Goal: Information Seeking & Learning: Learn about a topic

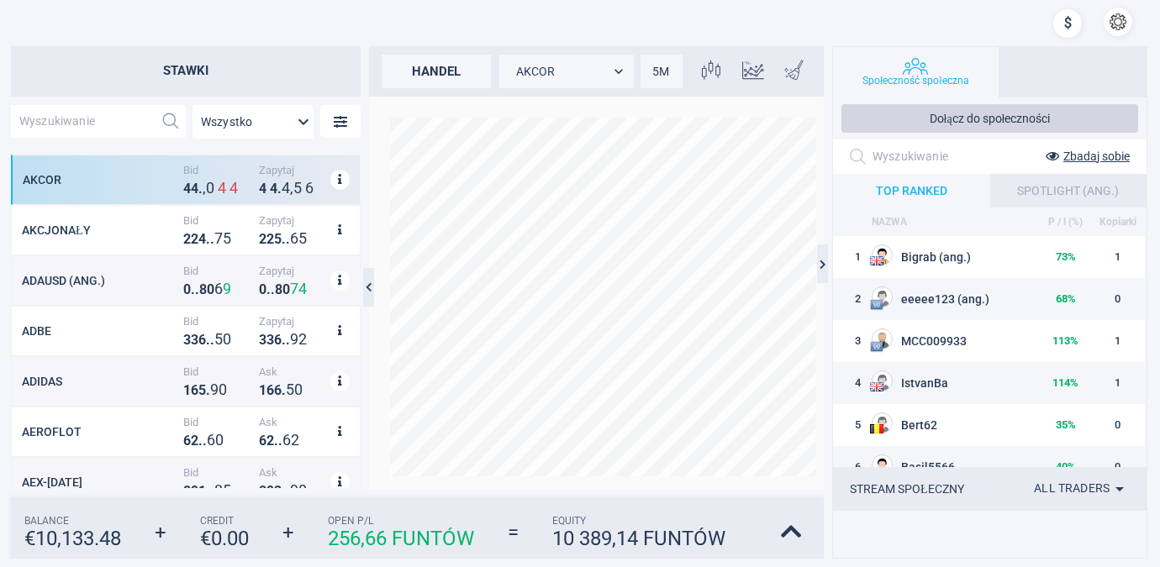
scroll to position [320, 335]
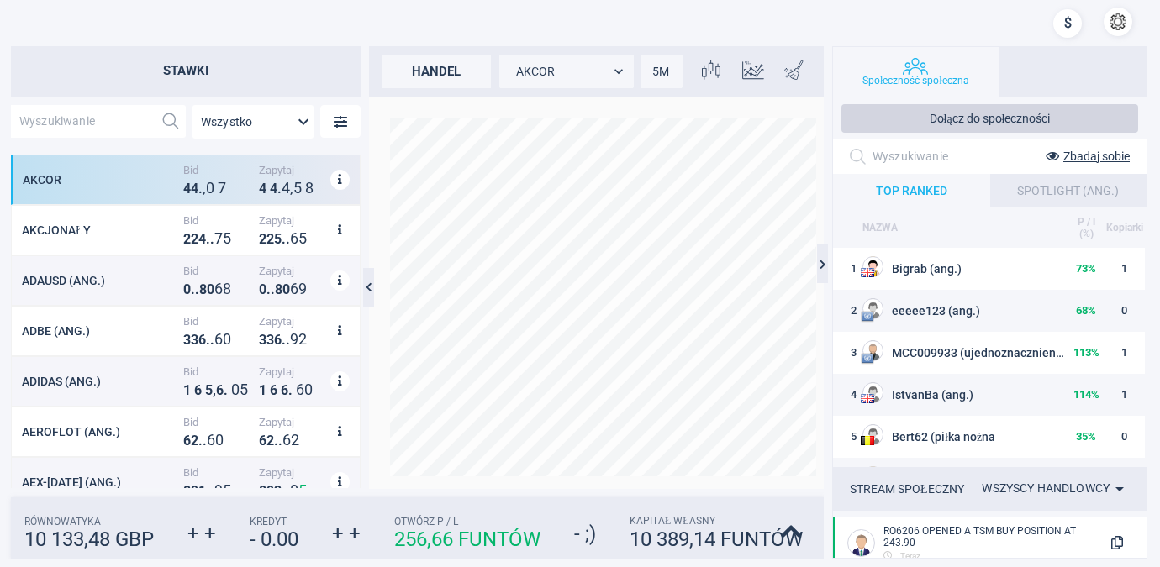
click at [792, 524] on span "Kapitał własny" at bounding box center [715, 521] width 173 height 13
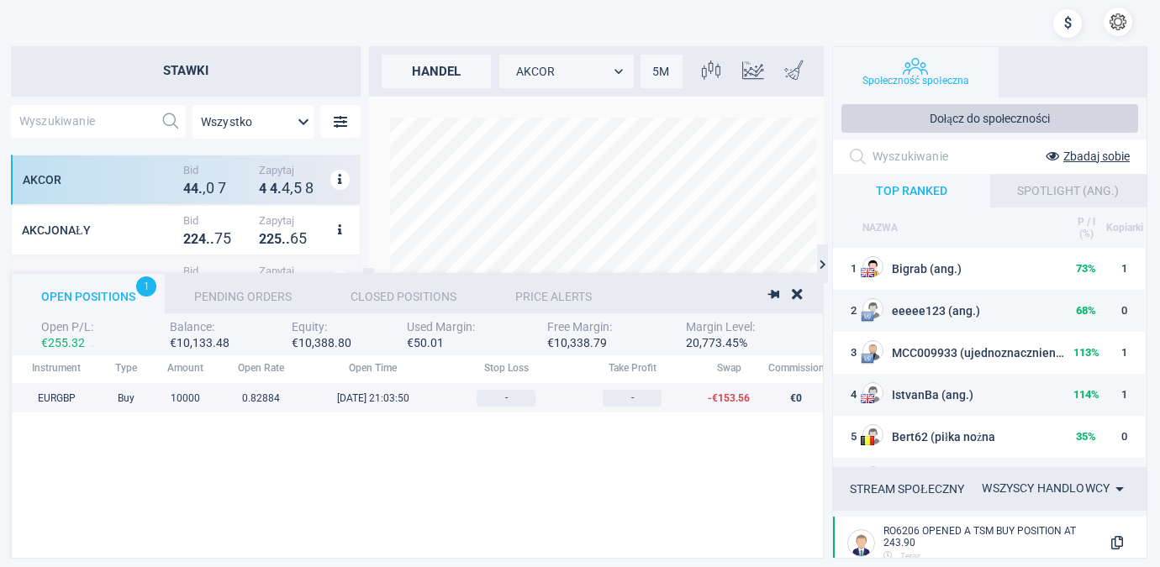
scroll to position [175, 1330]
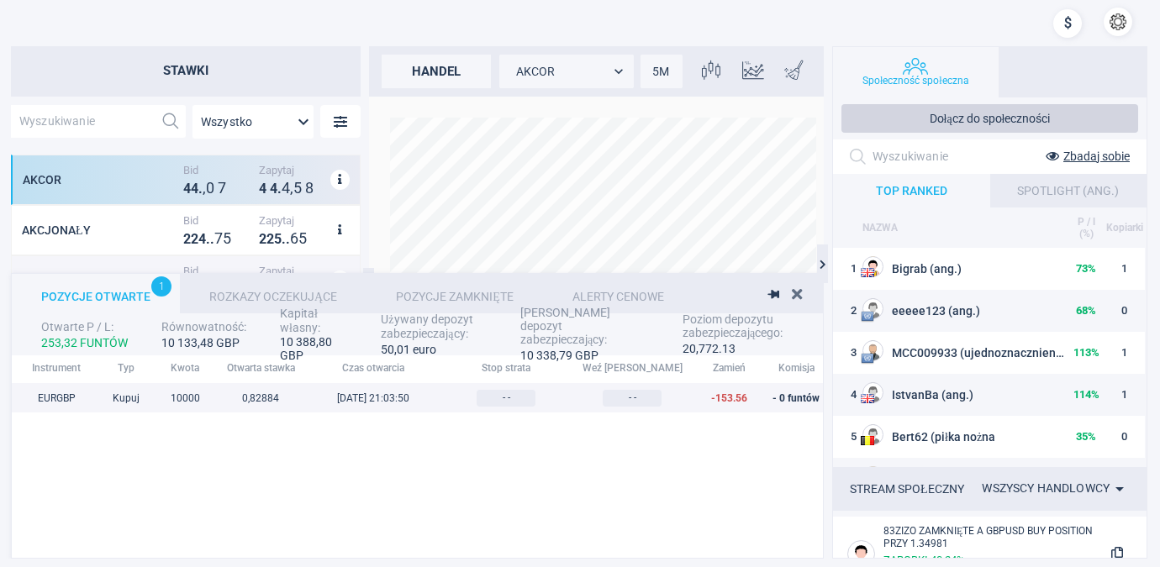
click at [794, 290] on icon at bounding box center [797, 294] width 10 height 15
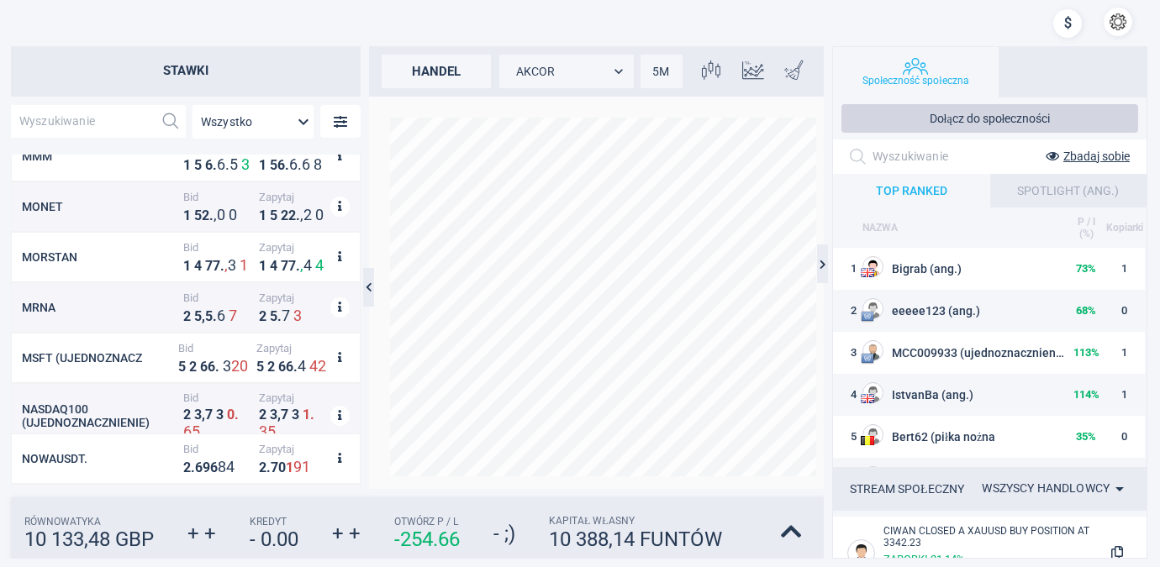
scroll to position [9262, 0]
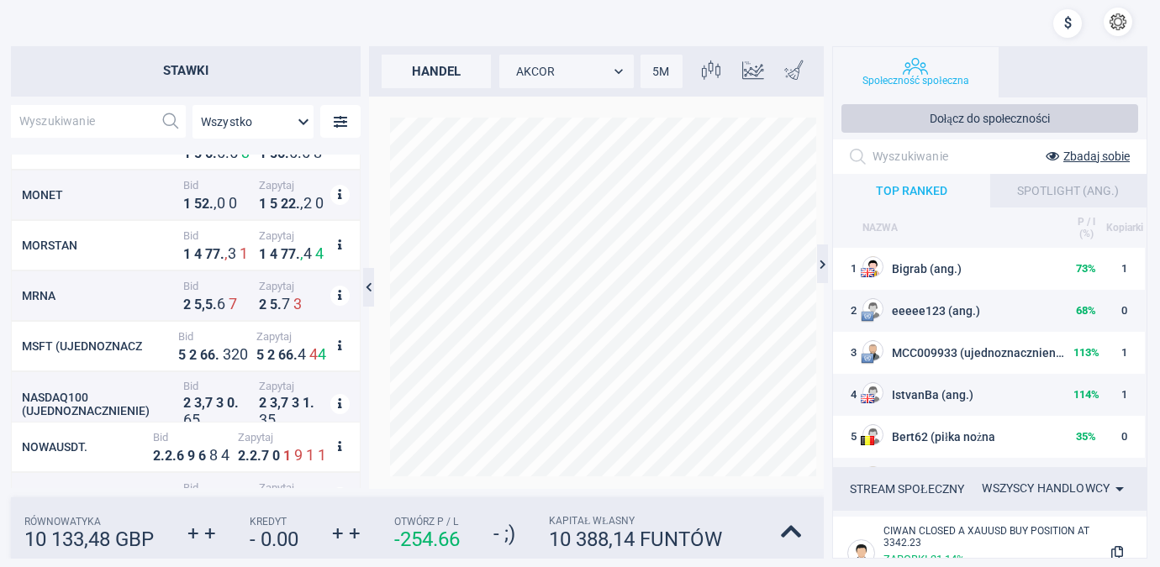
click at [361, 481] on div at bounding box center [365, 267] width 8 height 443
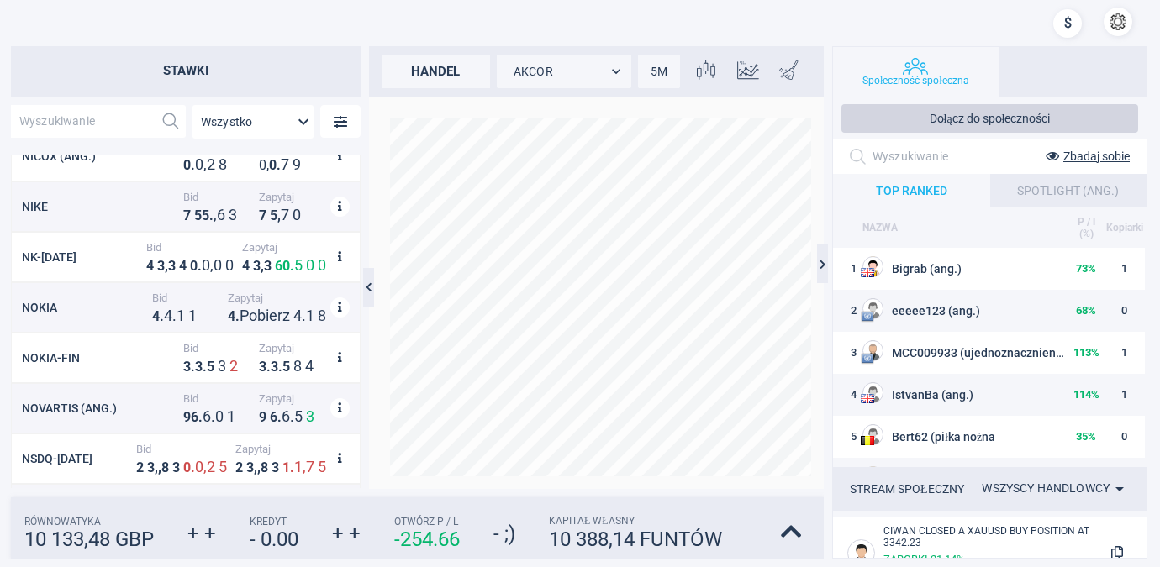
scroll to position [9821, 0]
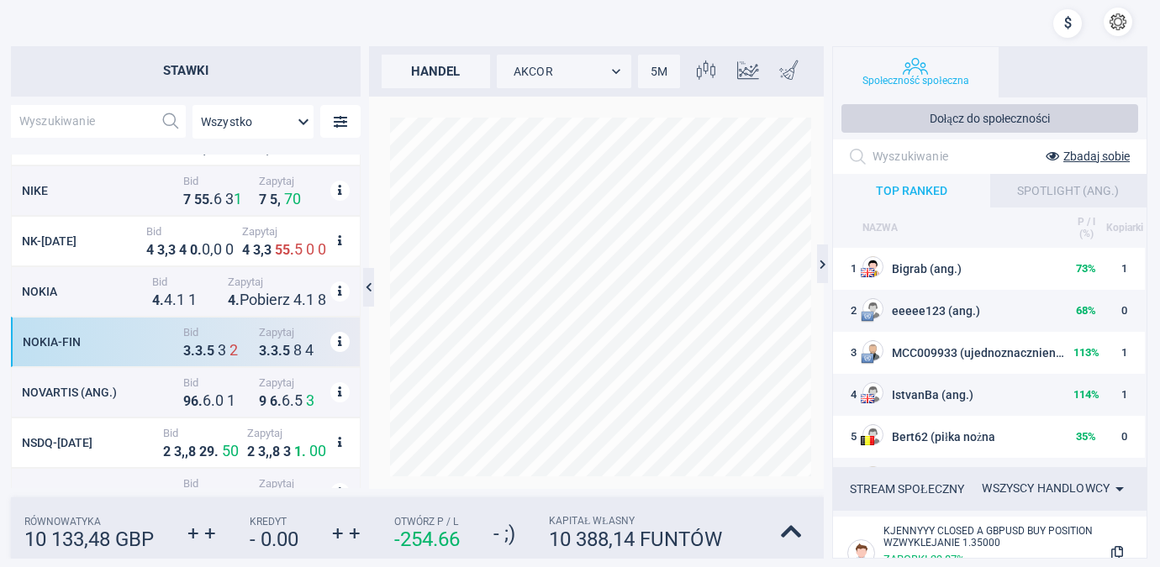
click at [134, 340] on div "NOKIA-FIN" at bounding box center [101, 341] width 156 height 13
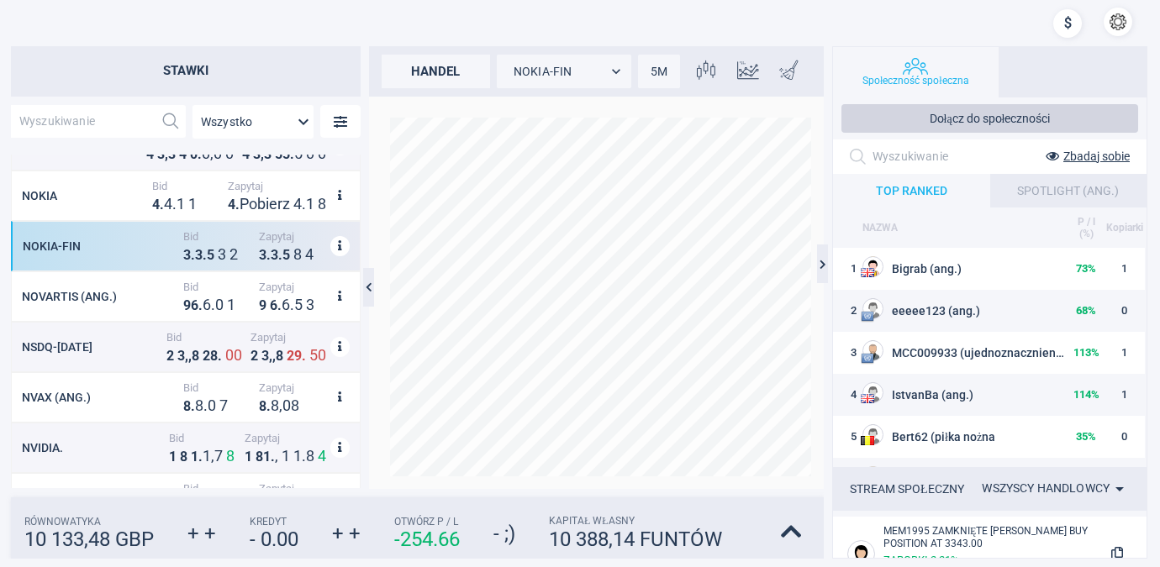
scroll to position [9965, 0]
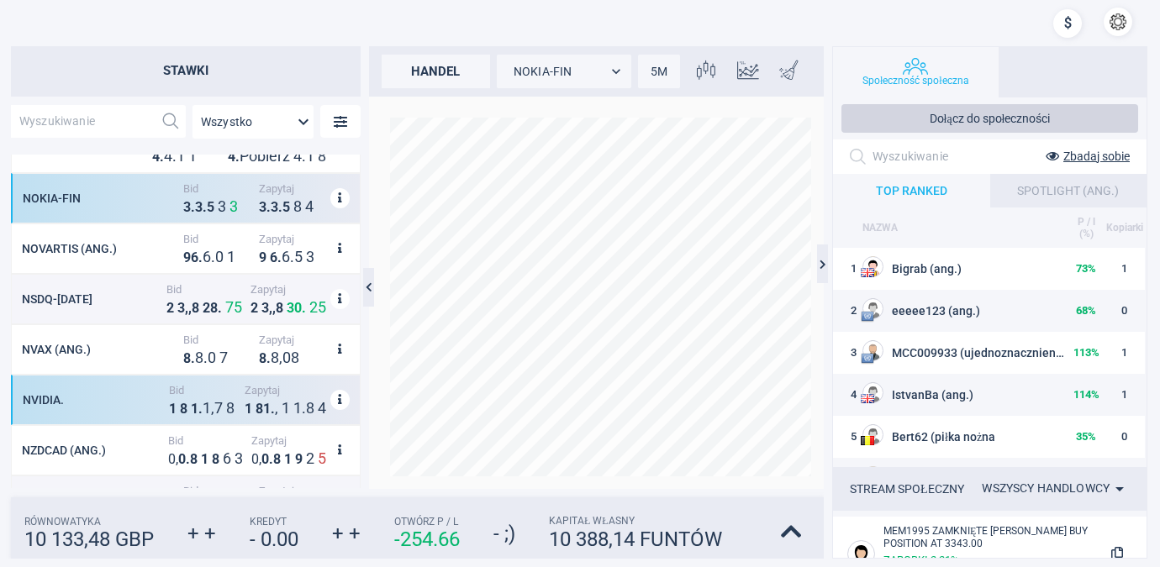
click at [122, 396] on div "NVIDIA." at bounding box center [94, 399] width 142 height 13
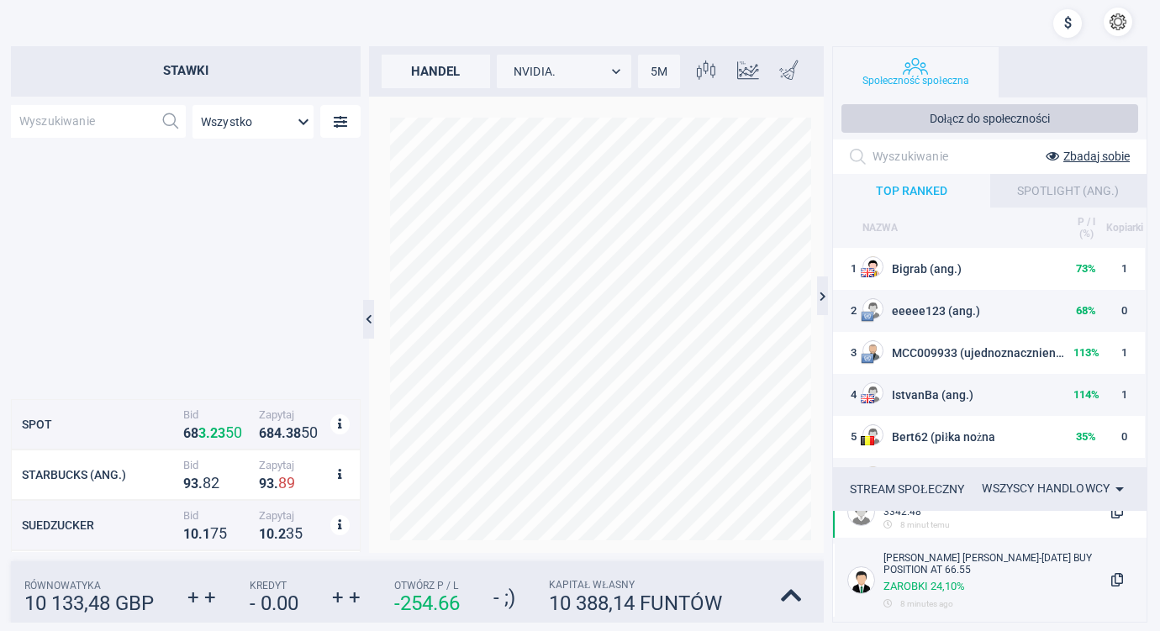
scroll to position [12978, 0]
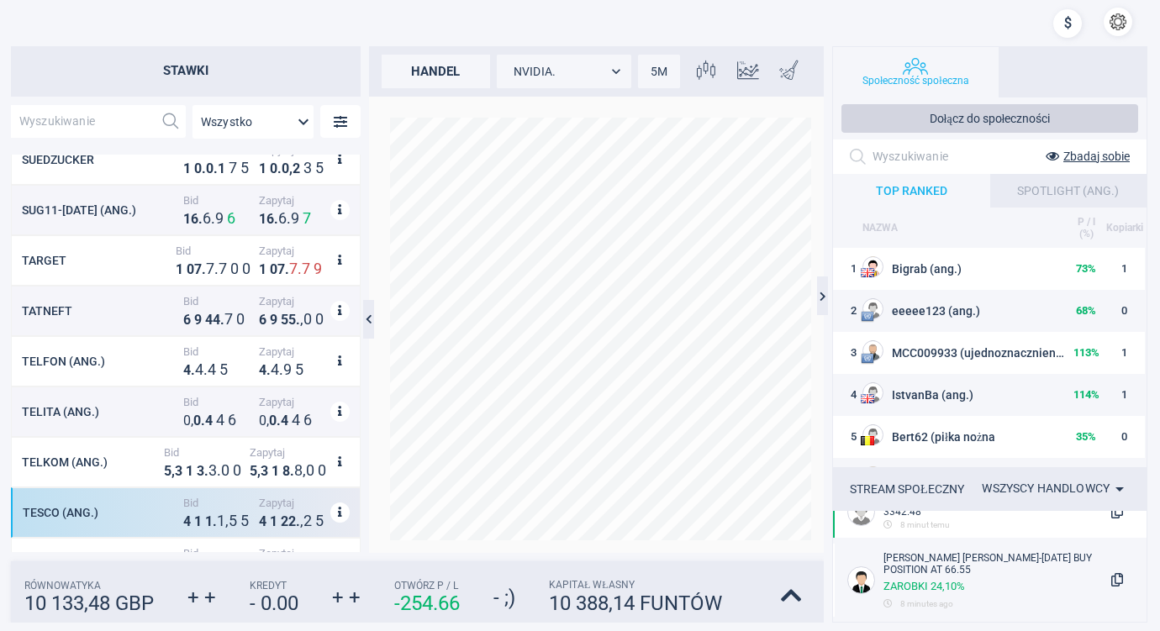
click at [116, 506] on div "TESCO (ang.)" at bounding box center [101, 512] width 156 height 13
type input "TESCO"
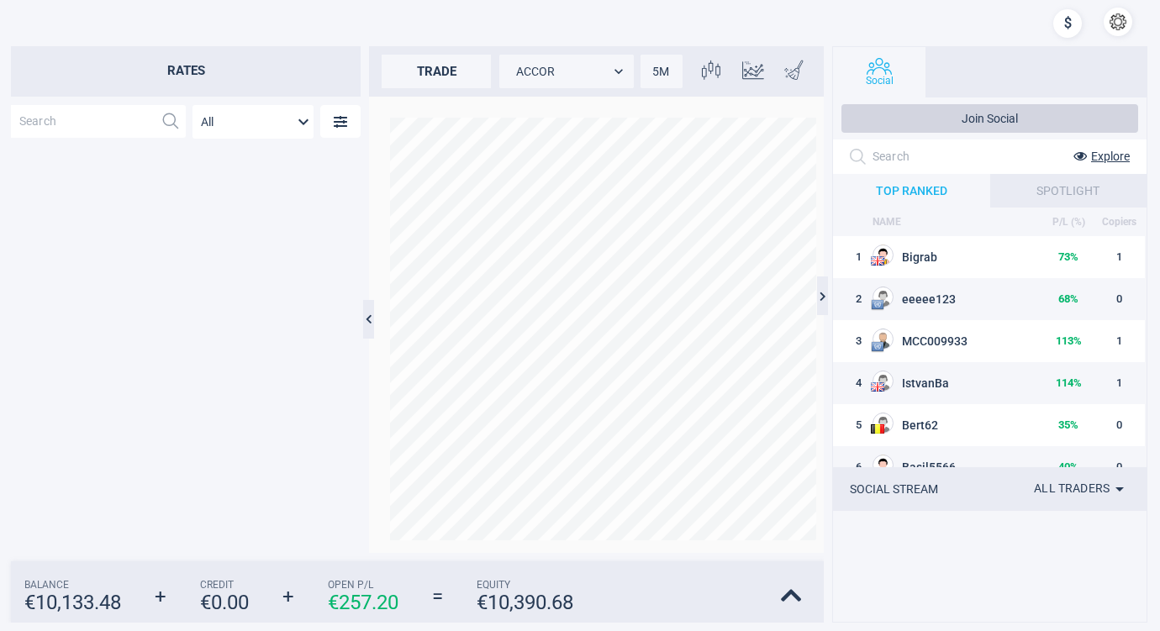
scroll to position [12978, 0]
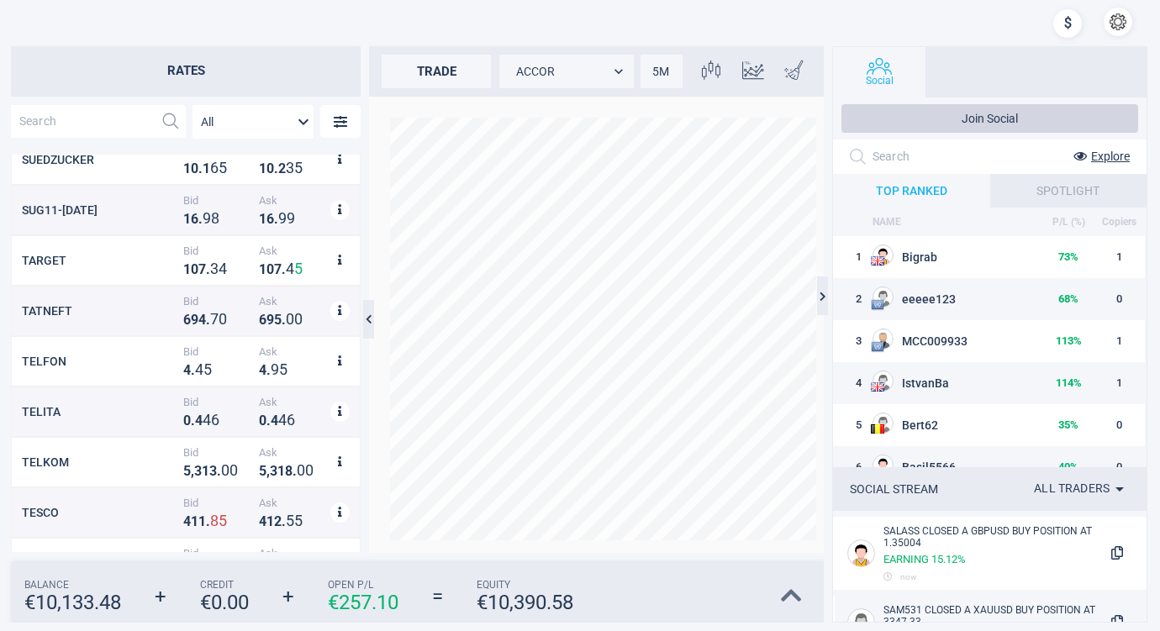
click at [790, 590] on icon at bounding box center [791, 596] width 21 height 24
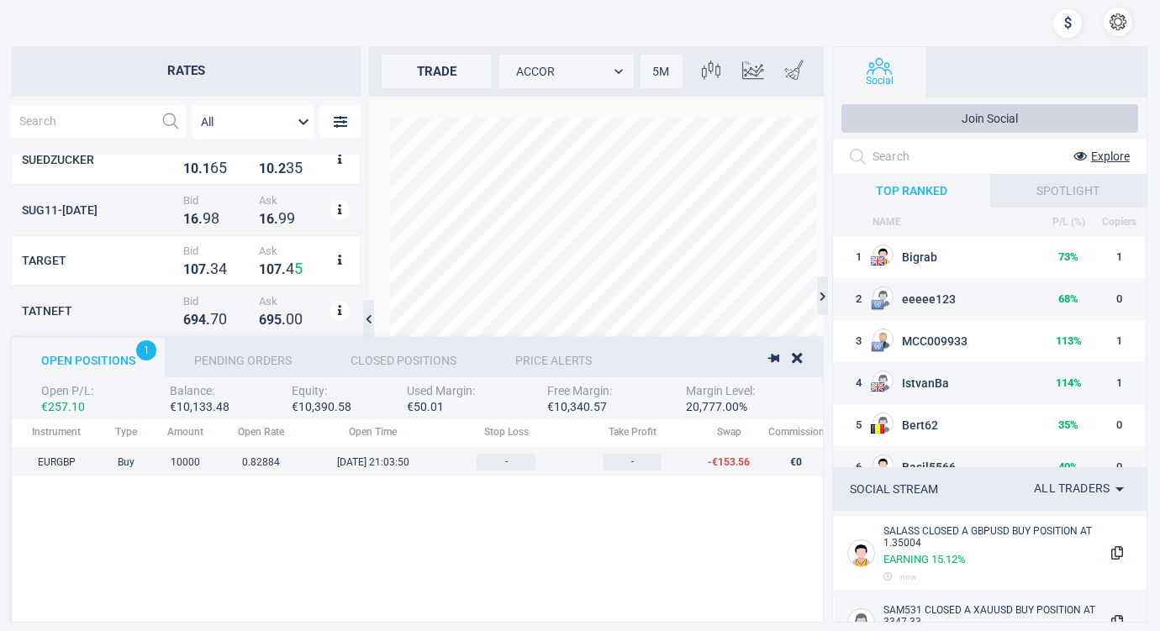
scroll to position [175, 1330]
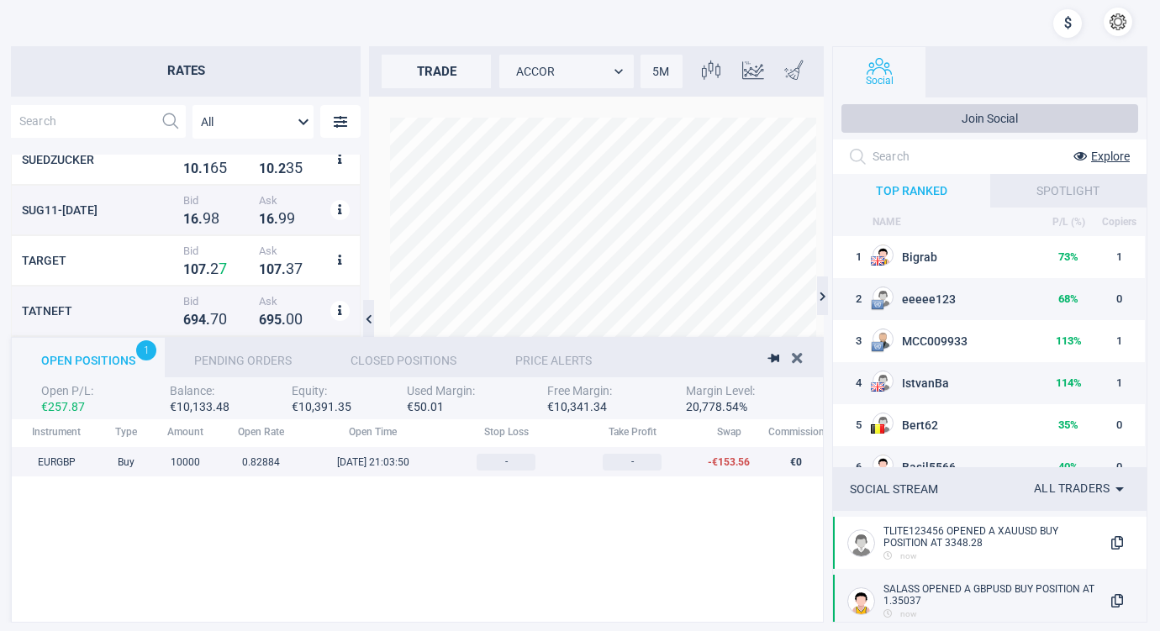
click at [793, 352] on icon at bounding box center [797, 357] width 10 height 15
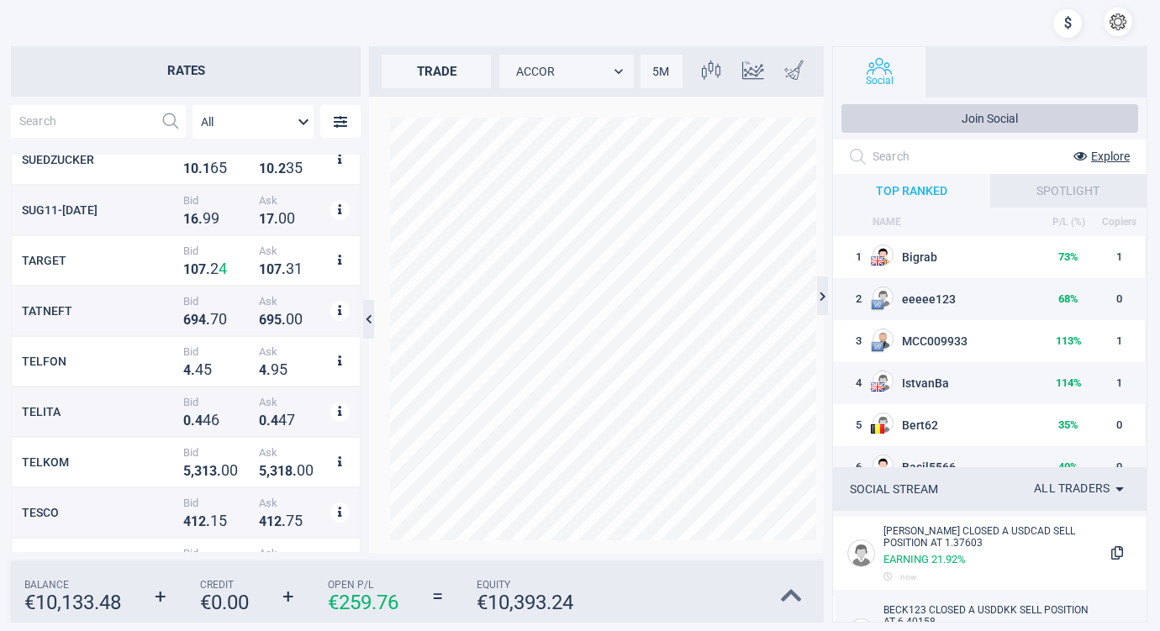
click at [788, 593] on icon at bounding box center [791, 596] width 21 height 24
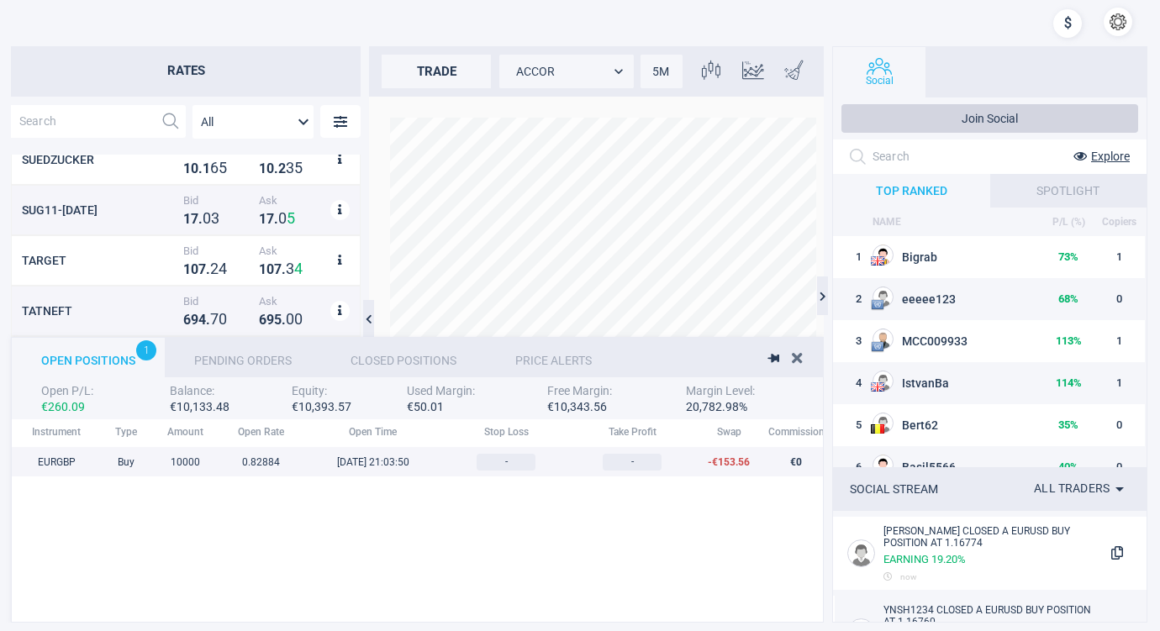
click at [798, 355] on icon at bounding box center [797, 357] width 10 height 15
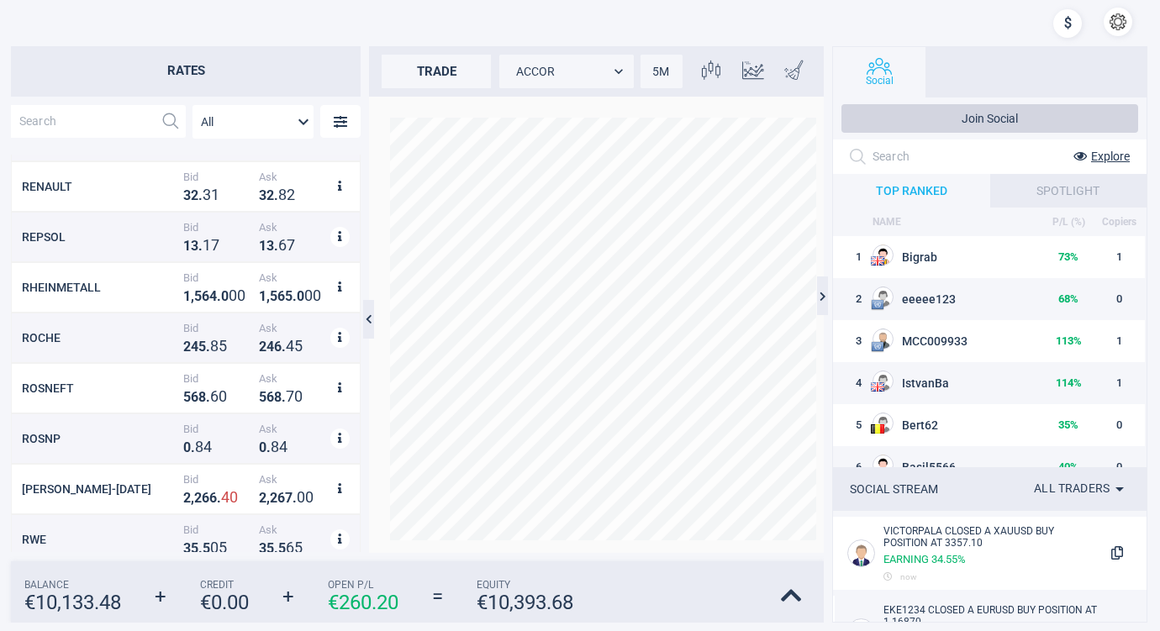
scroll to position [11446, 0]
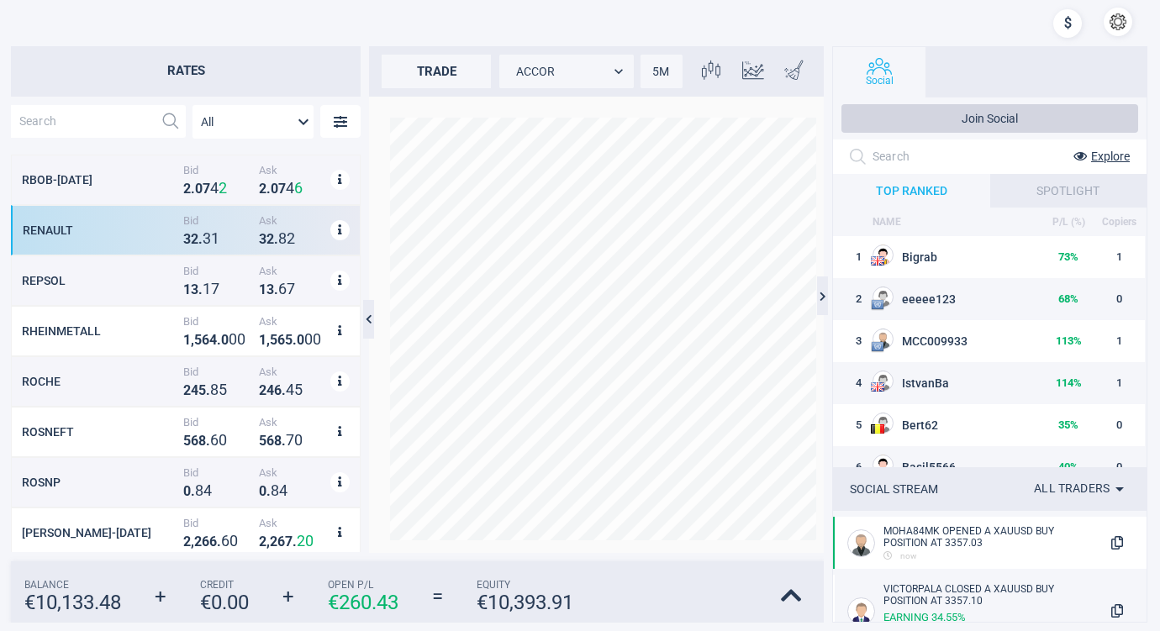
click at [118, 226] on div "RENAULT" at bounding box center [101, 230] width 156 height 13
type input "RENAULT"
click at [792, 592] on icon at bounding box center [791, 596] width 21 height 24
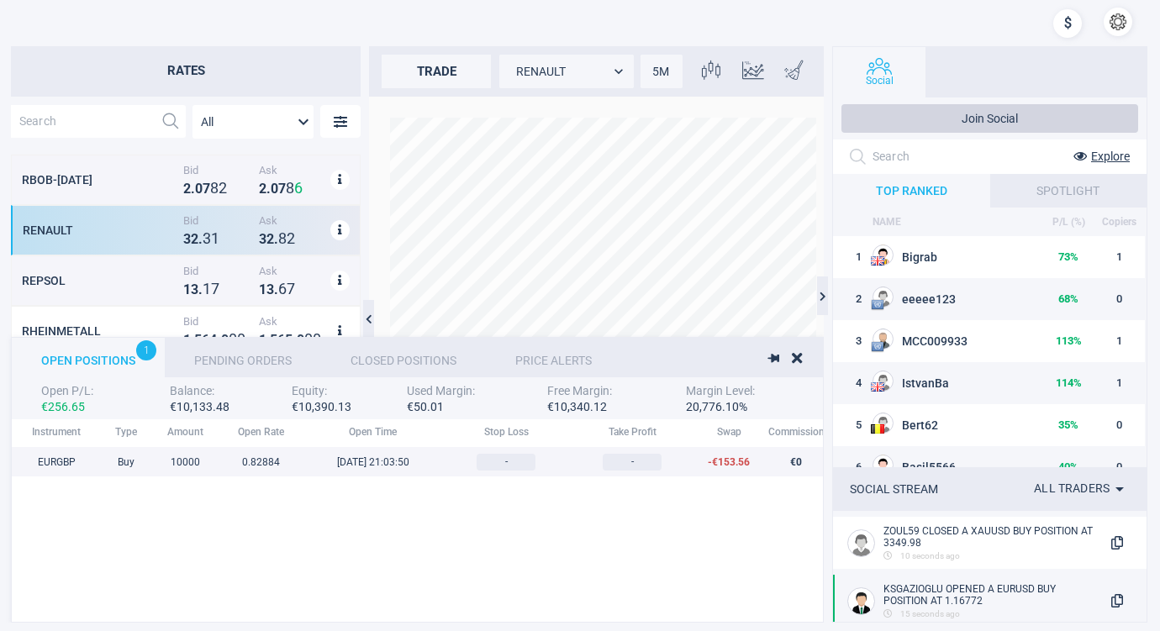
scroll to position [175, 1330]
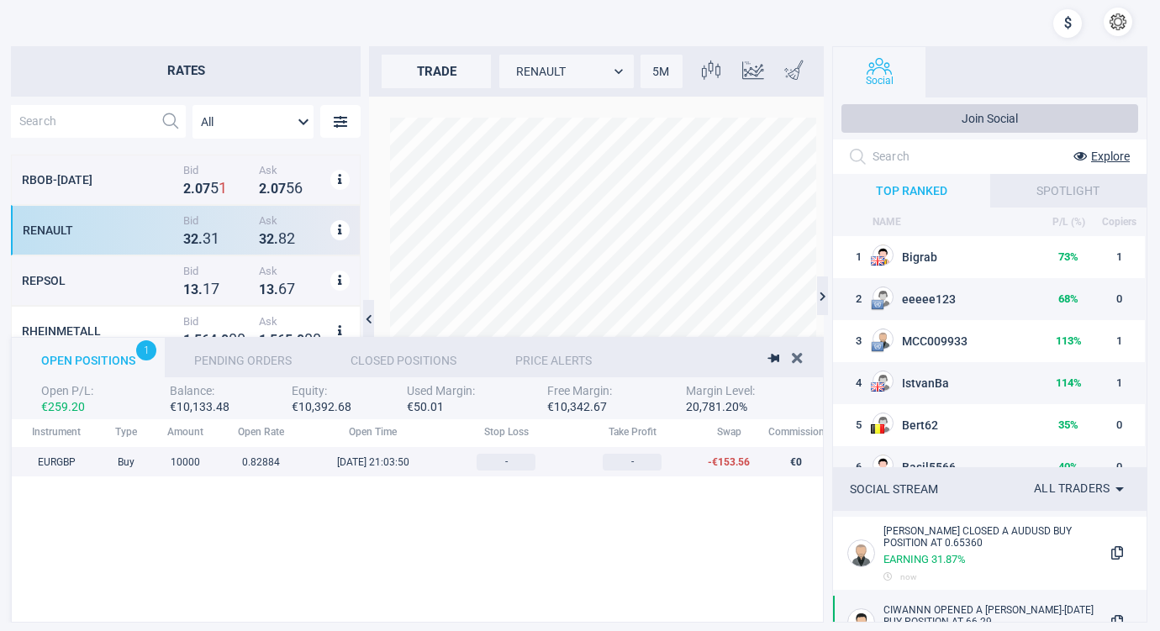
click at [795, 355] on icon at bounding box center [797, 357] width 10 height 15
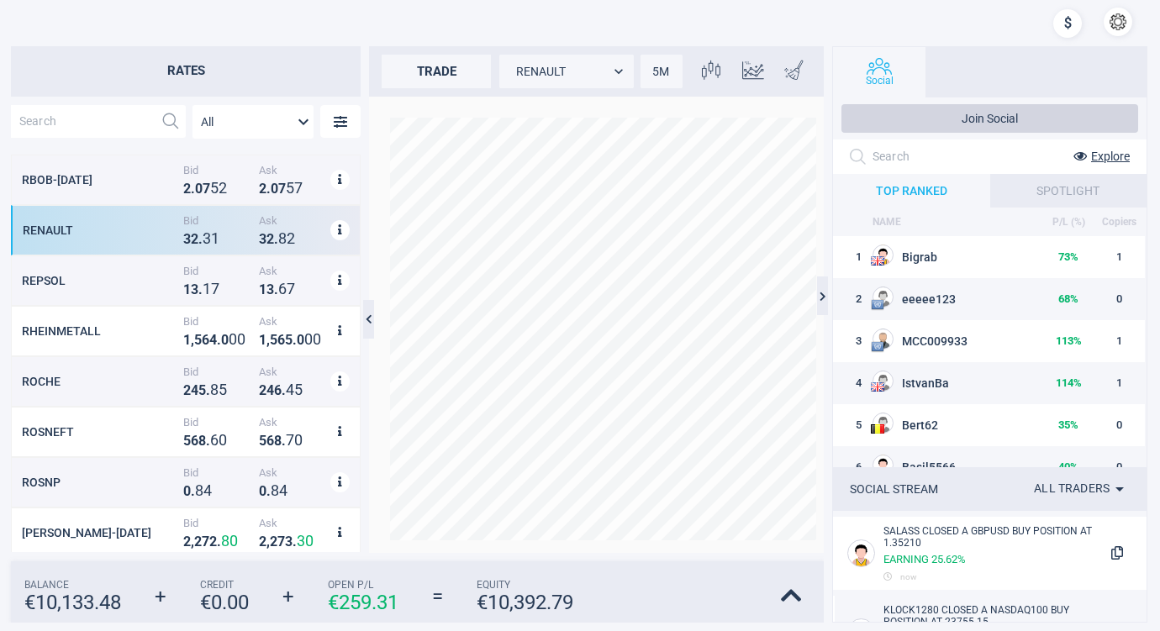
click at [1066, 18] on div at bounding box center [1067, 25] width 29 height 35
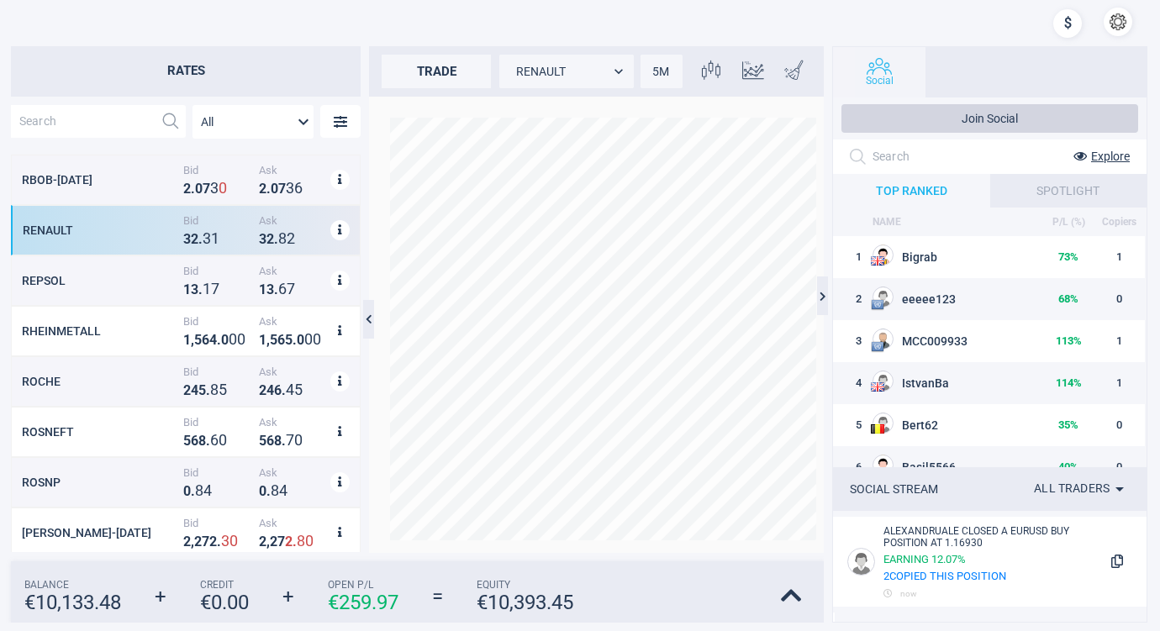
click at [876, 68] on button "Social" at bounding box center [879, 72] width 92 height 50
click at [880, 61] on button "Social" at bounding box center [879, 72] width 92 height 50
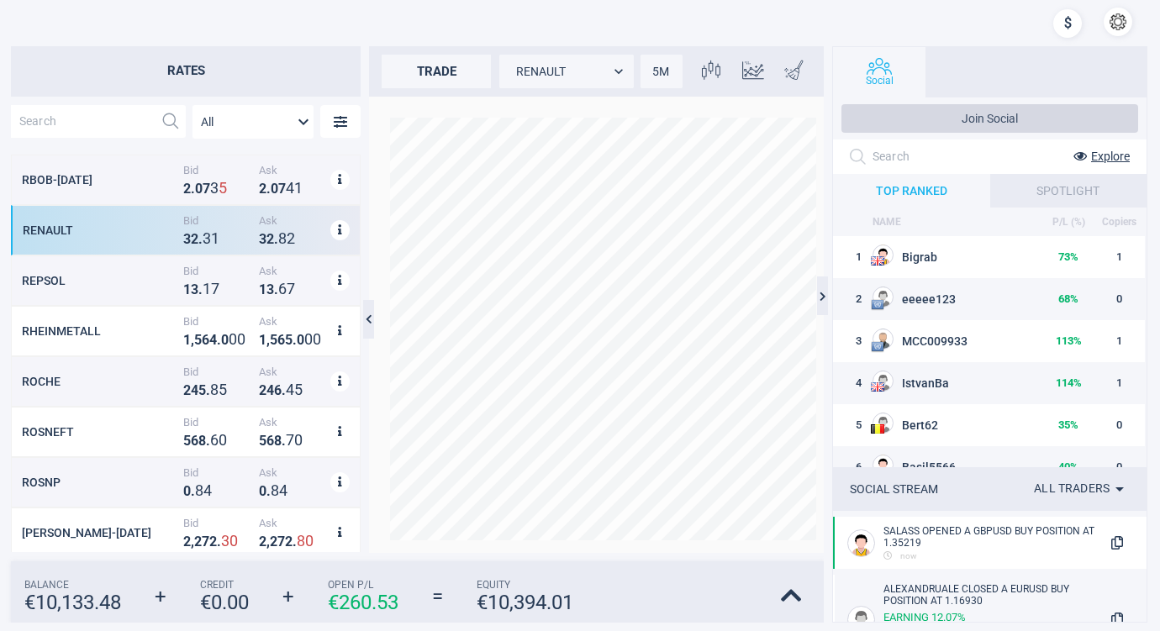
click at [928, 114] on button "Join Social" at bounding box center [989, 118] width 297 height 29
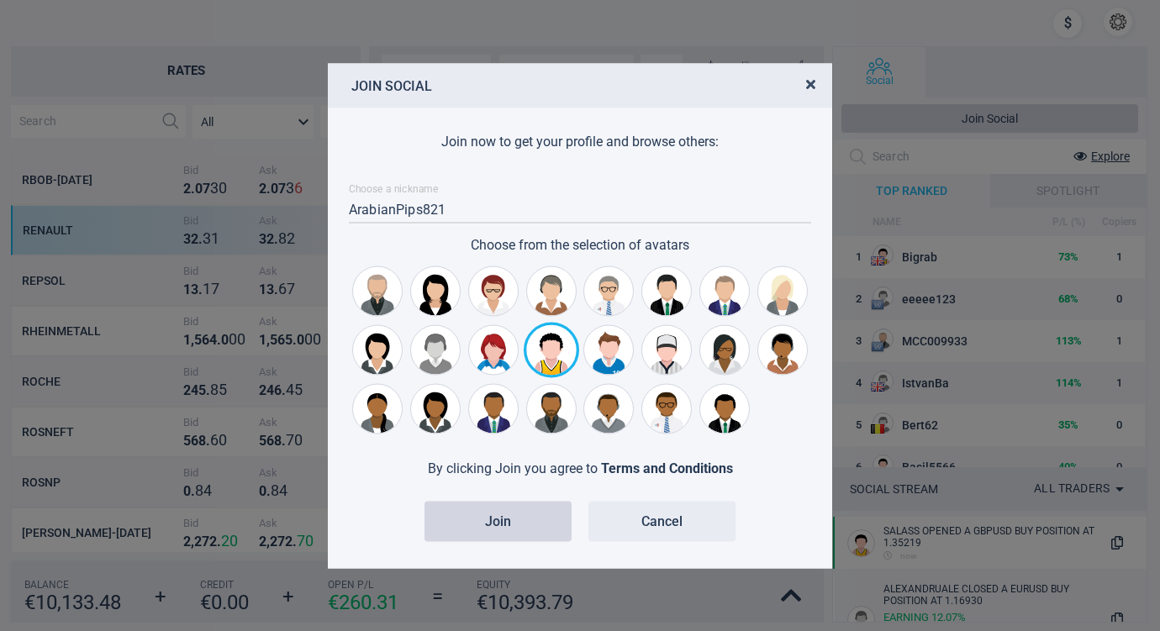
click at [810, 79] on icon "button" at bounding box center [810, 82] width 9 height 13
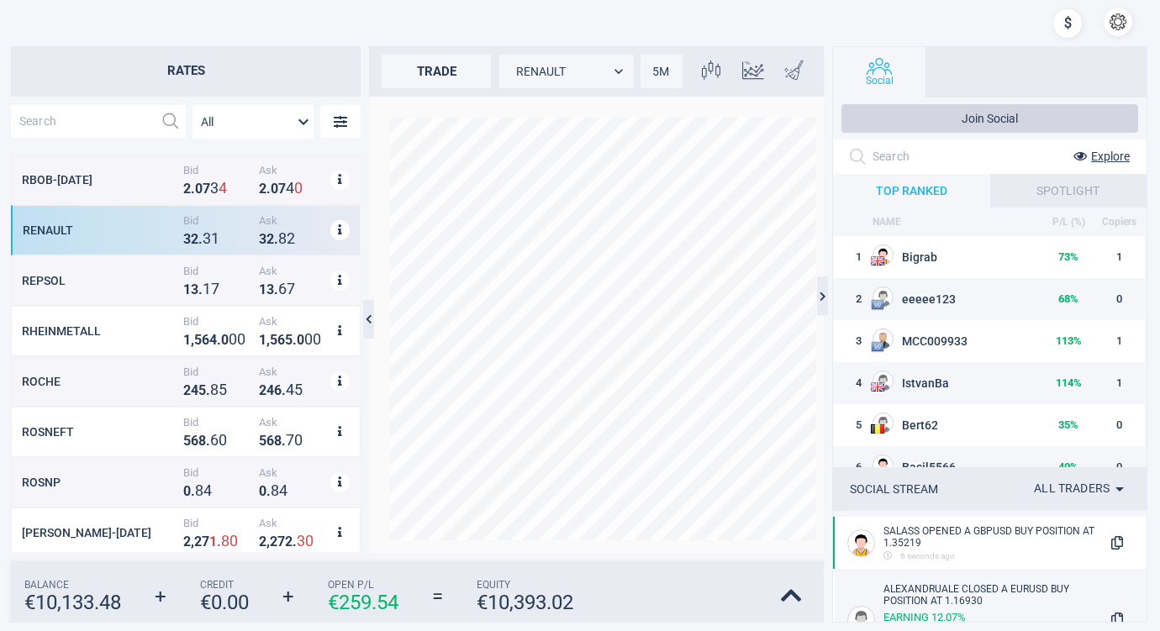
click at [617, 68] on body "Rates All MarketRates.Groups.All PGE-WAR Bid 1 1 . 7 5 Ask 1 1 . 7 8 PHIA Bid 2…" at bounding box center [580, 315] width 1160 height 631
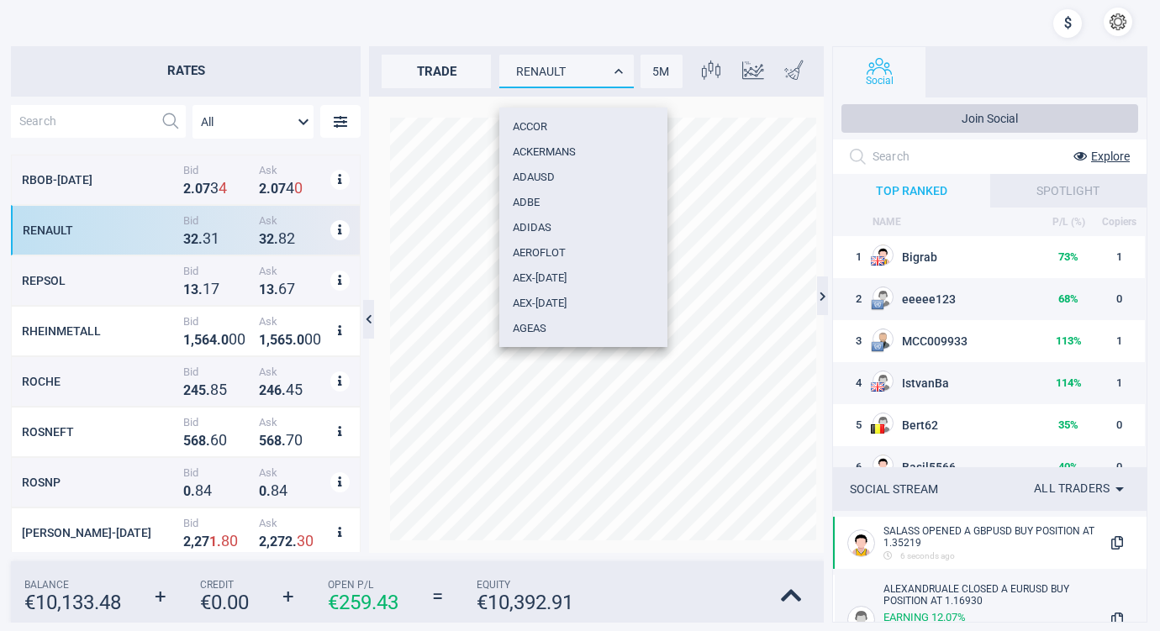
scroll to position [5647, 0]
click at [610, 68] on div at bounding box center [580, 315] width 1160 height 631
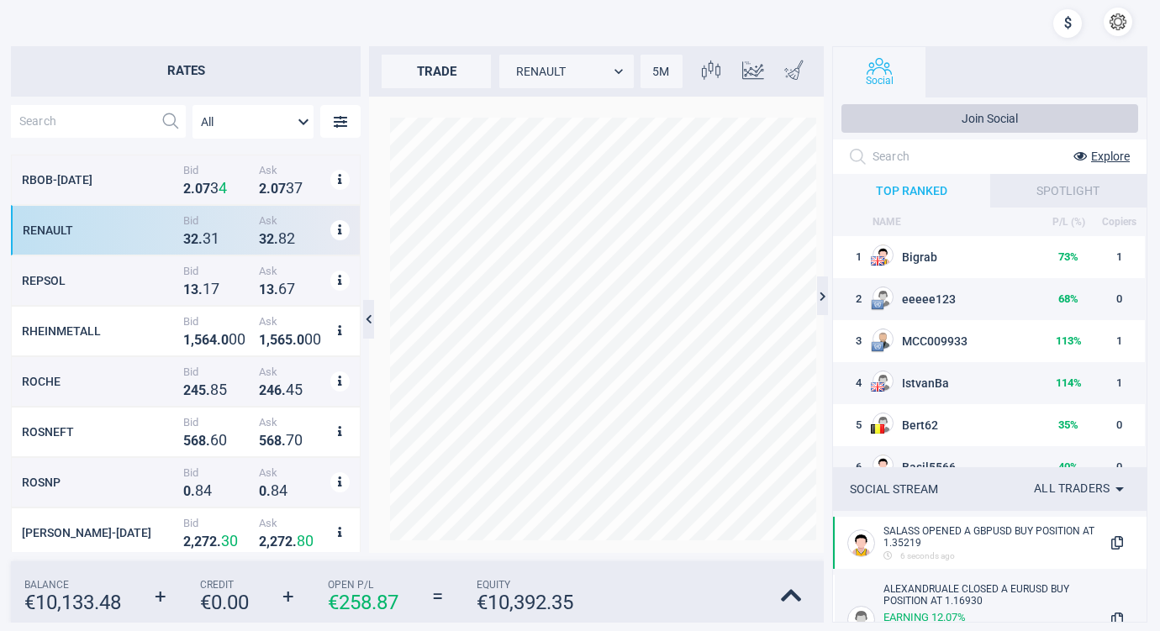
drag, startPoint x: 1146, startPoint y: 250, endPoint x: 1134, endPoint y: 342, distance: 92.5
click at [1134, 342] on div "Social Join Social Explore TOP RANKED SPOTLIGHT NAME P/L (%) Copiers 1 Bigrab 7…" at bounding box center [989, 334] width 315 height 576
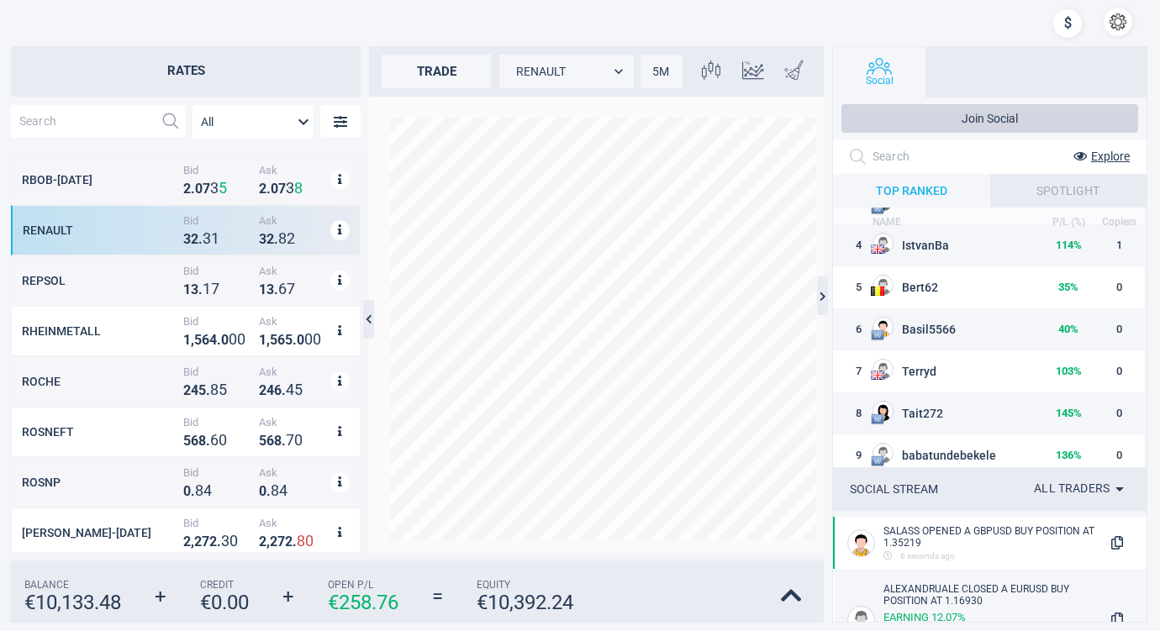
scroll to position [112, 0]
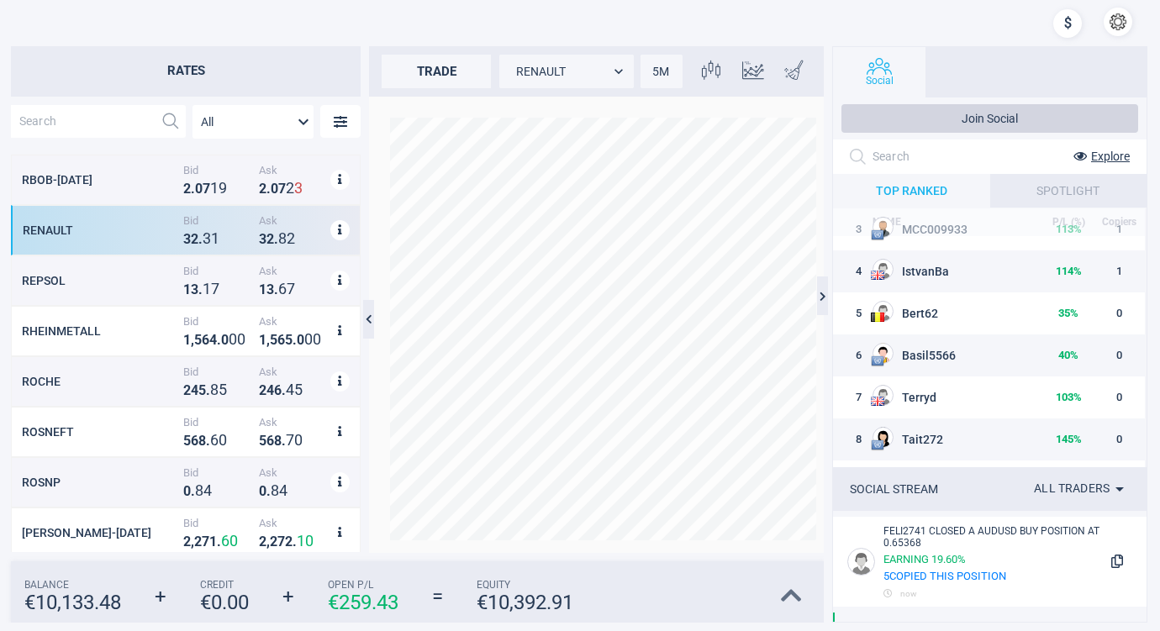
click at [797, 588] on icon at bounding box center [791, 596] width 21 height 24
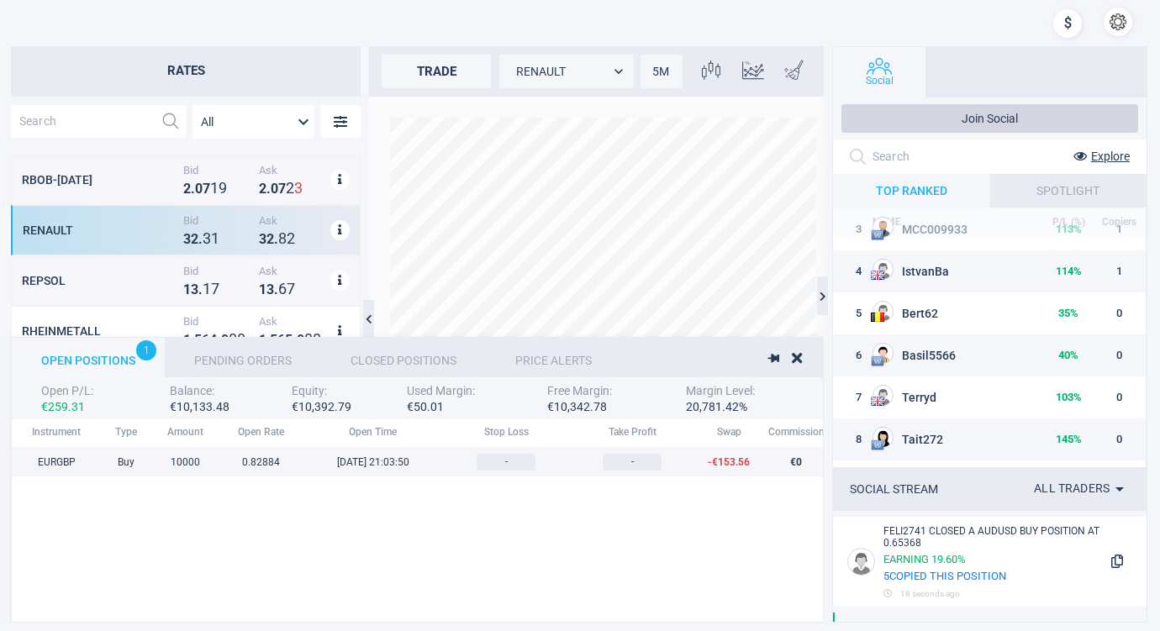
scroll to position [175, 1330]
click at [236, 354] on div "Pending Orders" at bounding box center [243, 357] width 156 height 39
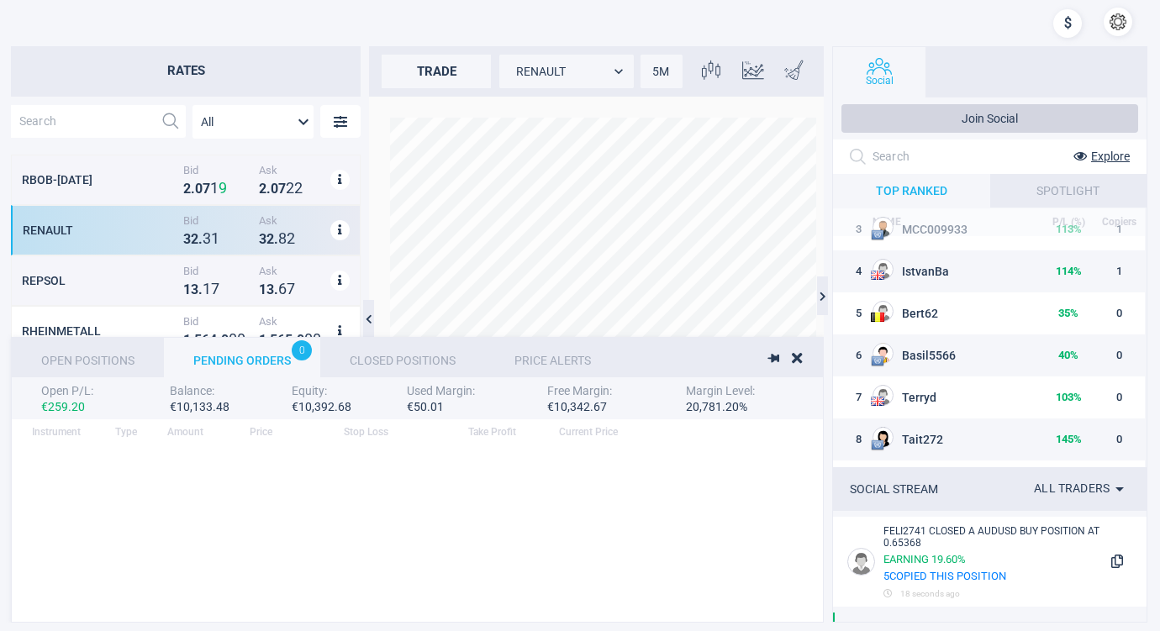
click at [401, 356] on div "Closed Positions" at bounding box center [402, 357] width 165 height 39
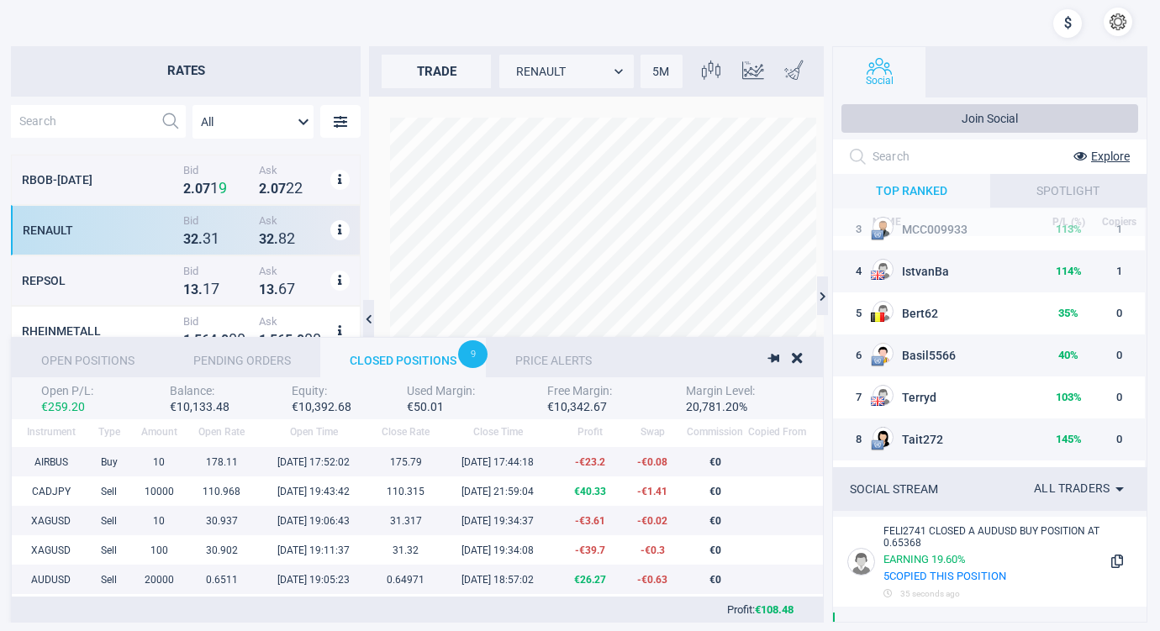
scroll to position [163, 797]
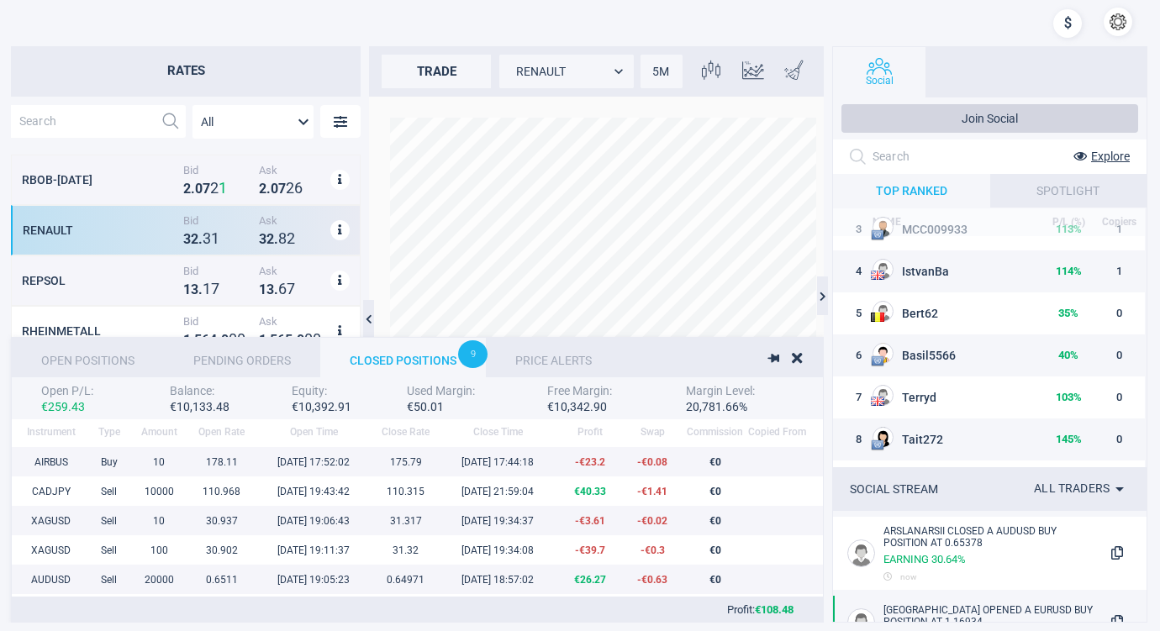
click at [563, 354] on div "Price Alerts" at bounding box center [553, 357] width 135 height 39
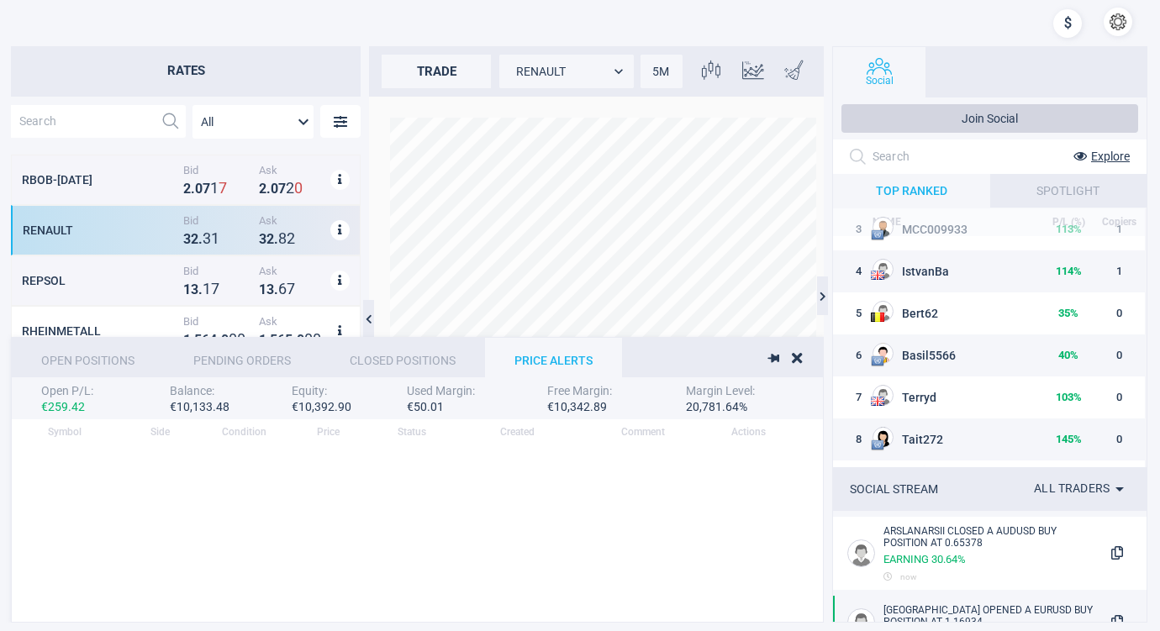
click at [418, 352] on div "Closed Positions" at bounding box center [402, 357] width 165 height 39
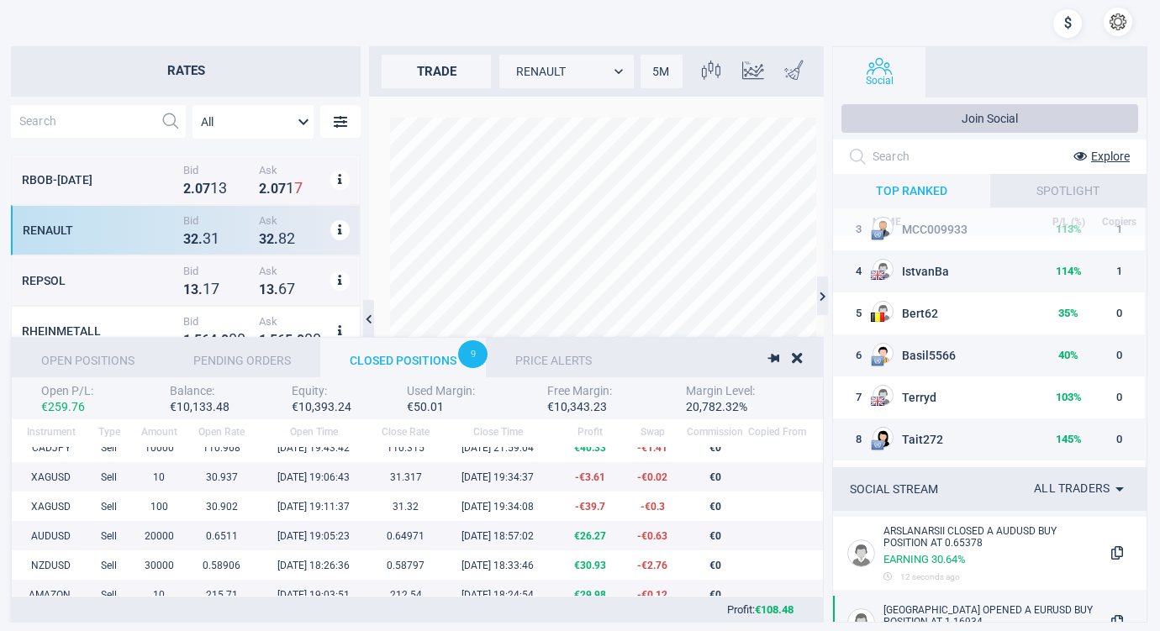
scroll to position [0, 0]
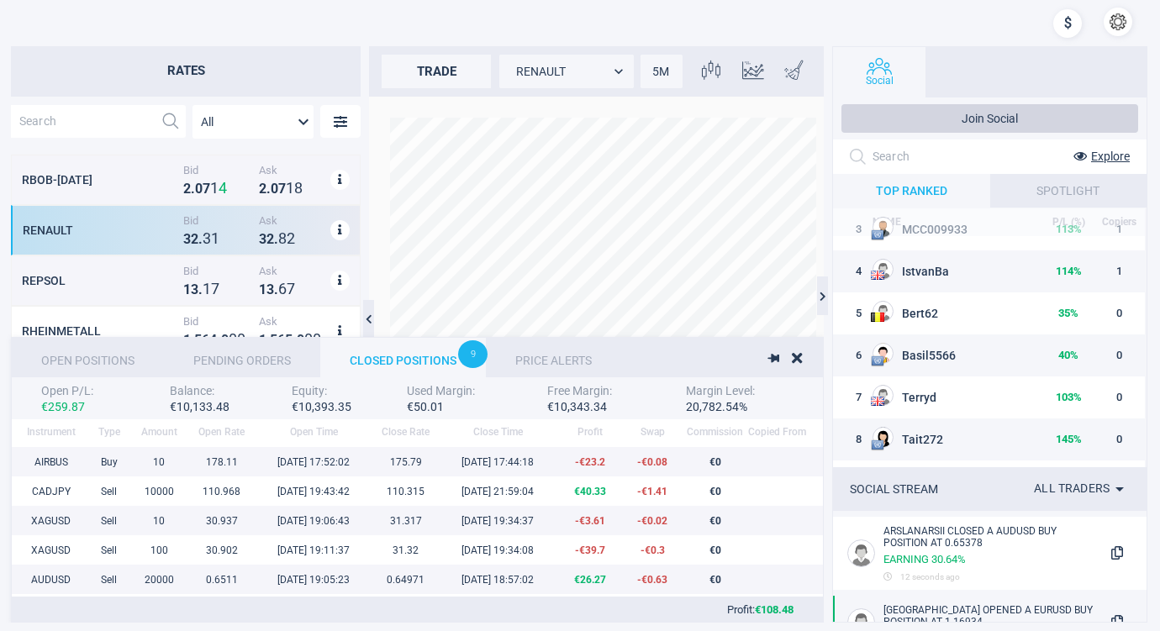
click at [230, 353] on div "Pending Orders" at bounding box center [242, 357] width 156 height 39
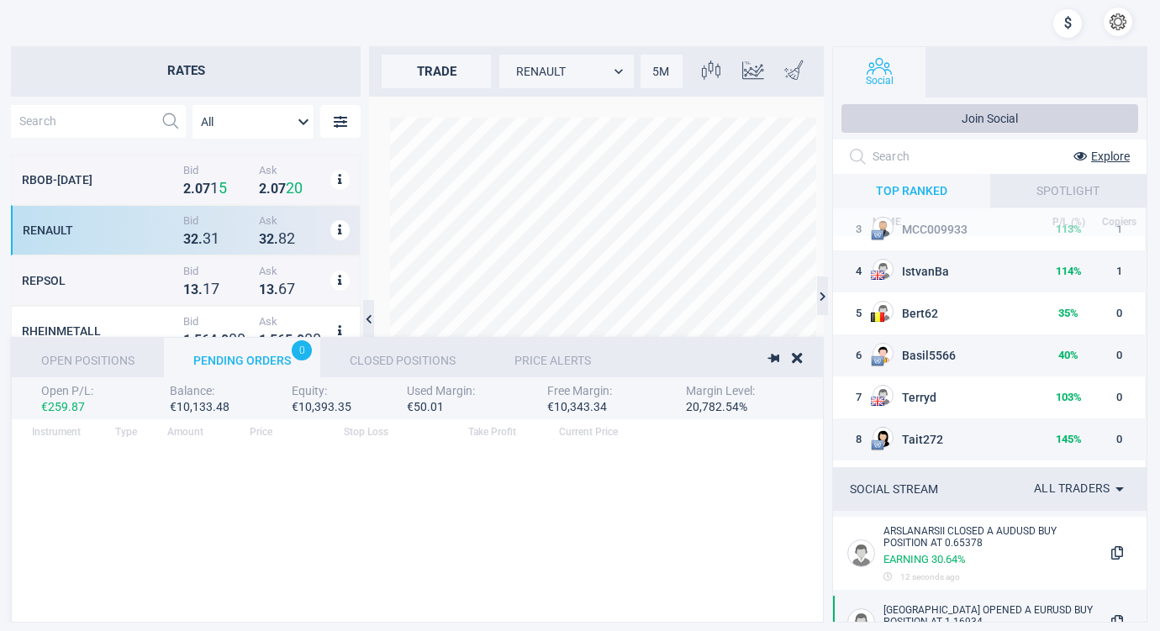
scroll to position [175, 1330]
click at [108, 354] on div "Open Positions" at bounding box center [88, 357] width 152 height 39
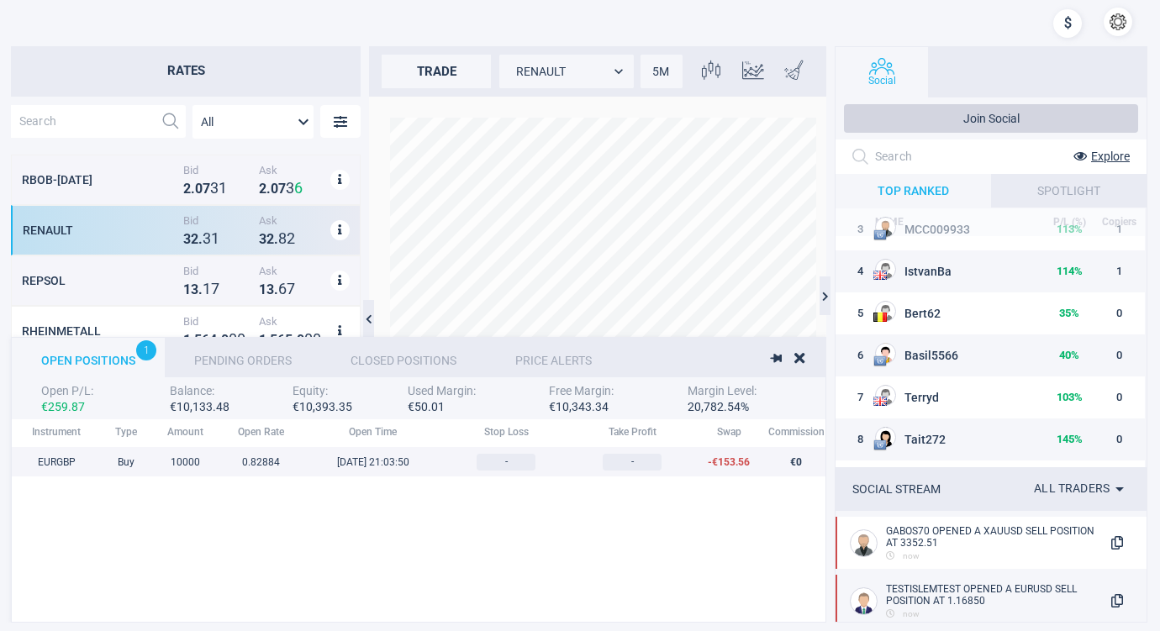
drag, startPoint x: 831, startPoint y: 540, endPoint x: 816, endPoint y: 524, distance: 22.0
click at [834, 518] on div at bounding box center [830, 334] width 8 height 576
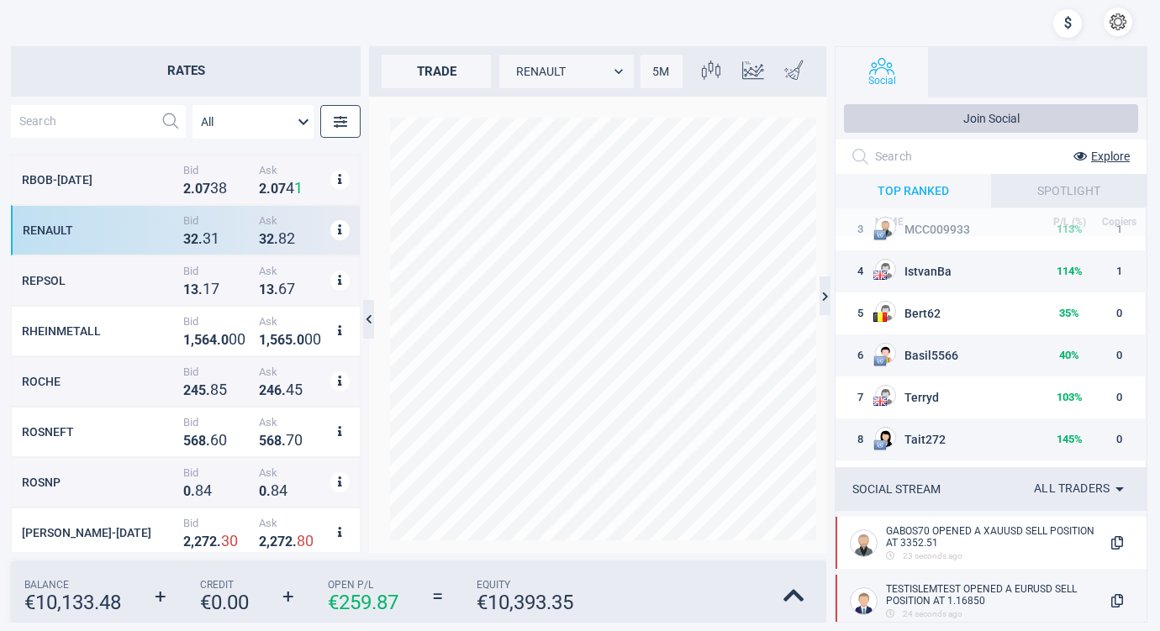
click at [338, 117] on icon "button" at bounding box center [340, 121] width 13 height 13
click at [320, 61] on h2 "Rates" at bounding box center [186, 71] width 350 height 50
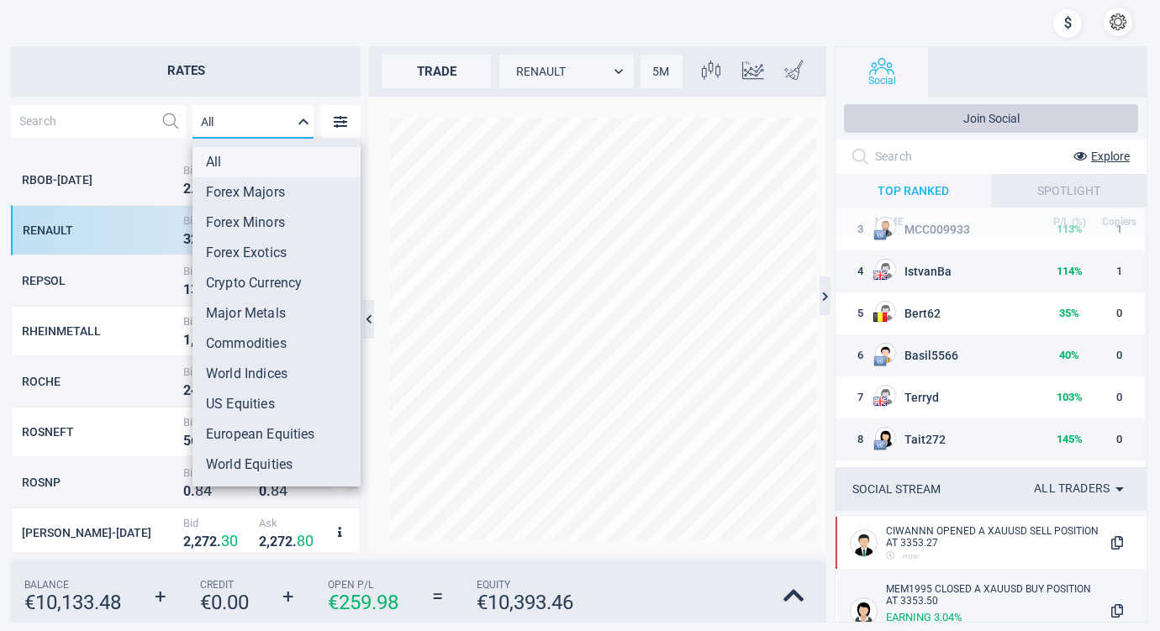
click at [298, 118] on body "Rates All MarketRates.Groups.All PGE-WAR Bid 1 1 . 7 5 Ask 1 1 . 7 8 PHIA Bid 2…" at bounding box center [580, 315] width 1160 height 631
click at [276, 117] on div at bounding box center [580, 315] width 1160 height 631
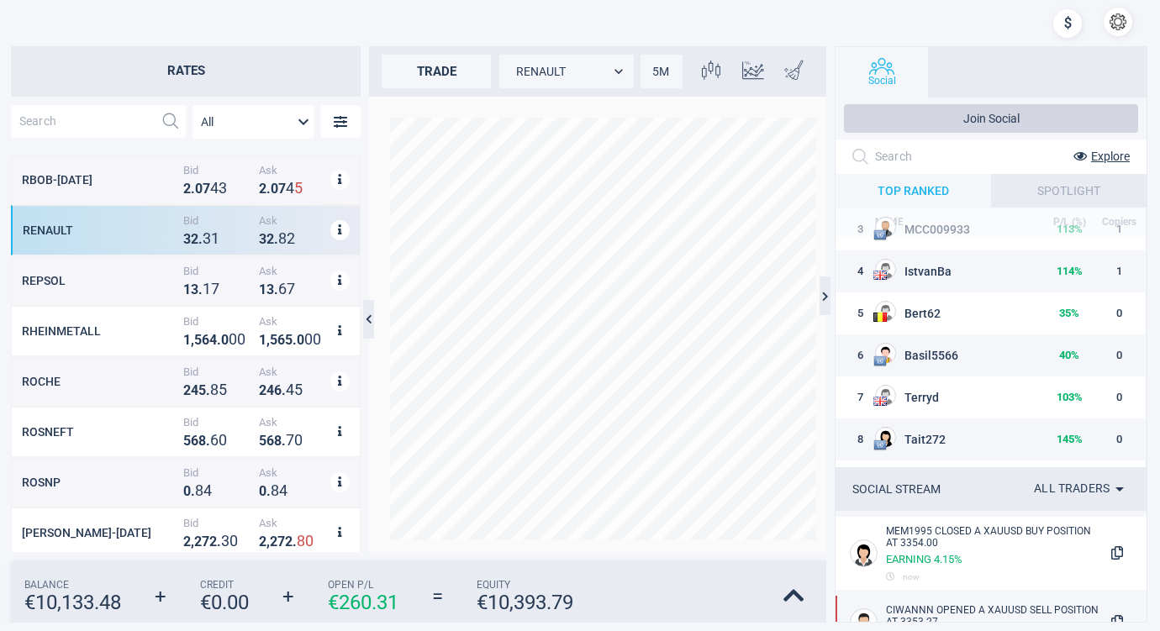
click at [156, 119] on div at bounding box center [98, 121] width 175 height 33
click at [794, 14] on div at bounding box center [625, 24] width 1043 height 34
click at [1115, 18] on button "button" at bounding box center [1117, 22] width 29 height 29
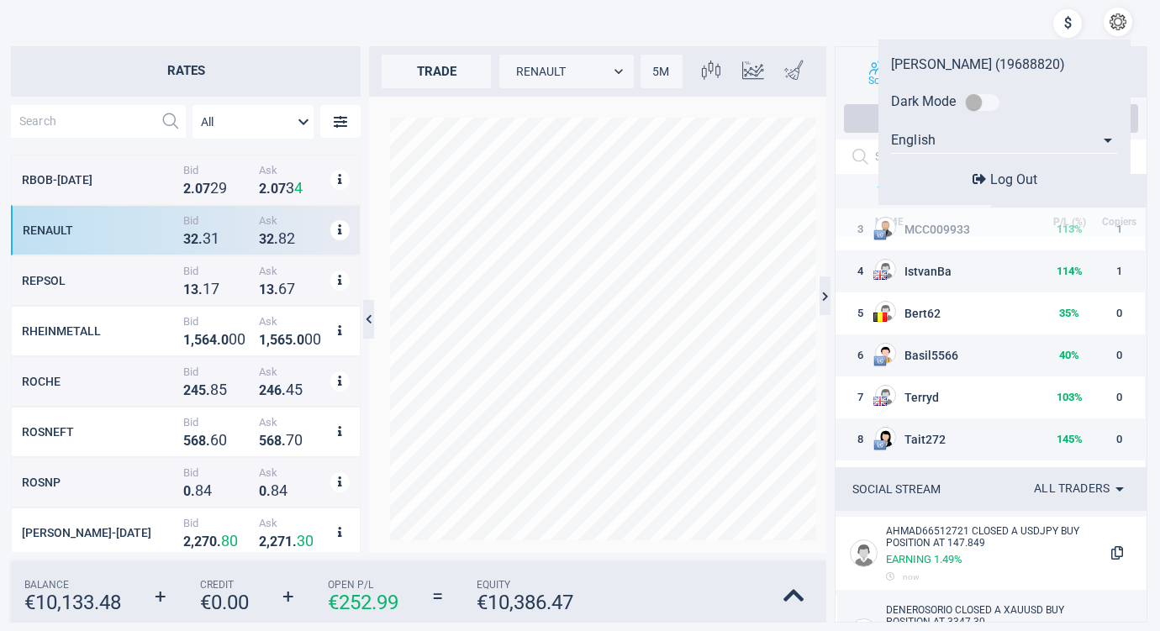
click at [928, 60] on div "[PERSON_NAME] (19688820)" at bounding box center [1004, 64] width 227 height 16
